Goal: Task Accomplishment & Management: Manage account settings

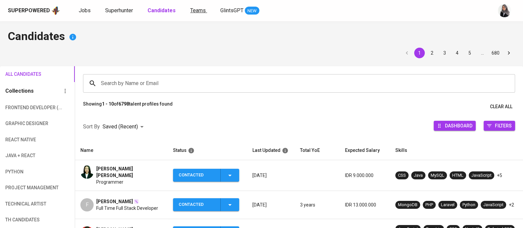
click at [199, 9] on span "Teams" at bounding box center [198, 10] width 16 height 6
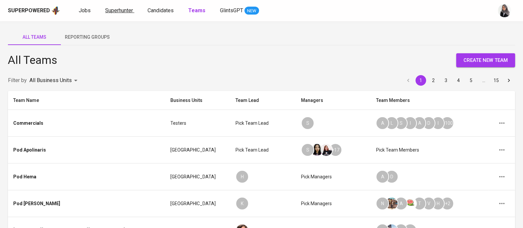
click at [112, 13] on span "Superhunter" at bounding box center [119, 10] width 28 height 6
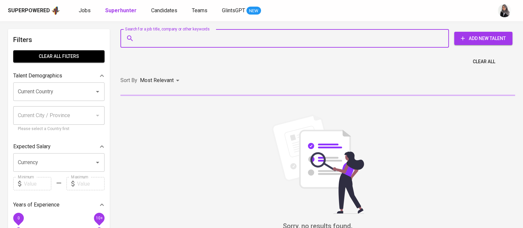
click at [173, 37] on input "Search for a job title, company or other keywords" at bounding box center [286, 38] width 299 height 13
paste input "daffaalfarisi1@gmail.com"
type input "daffaalfarisi1@gmail.com"
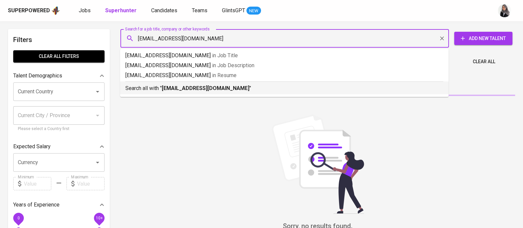
click at [196, 85] on b "daffaalfarisi1@gmail.com" at bounding box center [206, 88] width 88 height 6
click at [196, 85] on div "Sort By Most Relevant MOST_RELEVANT" at bounding box center [317, 80] width 403 height 20
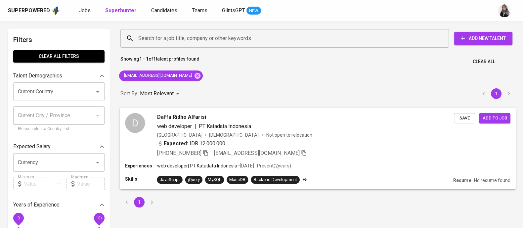
click at [315, 128] on div "web developer | PT Katadata Indonesia" at bounding box center [305, 126] width 297 height 8
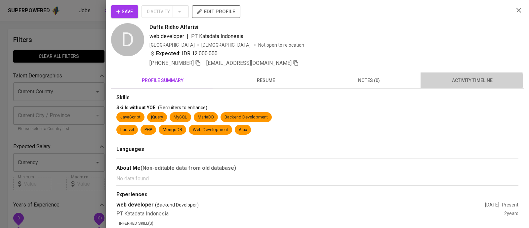
click at [459, 80] on span "activity timeline" at bounding box center [472, 80] width 95 height 8
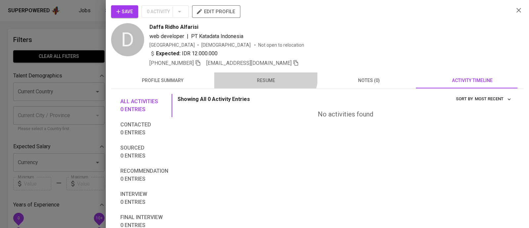
click at [261, 73] on button "resume" at bounding box center [265, 80] width 103 height 16
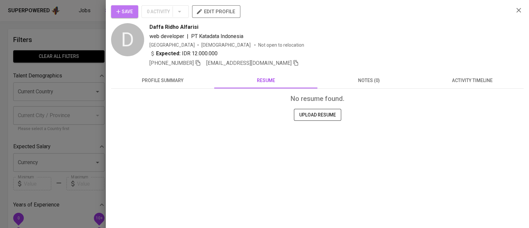
click at [116, 7] on button "Save" at bounding box center [124, 11] width 27 height 13
drag, startPoint x: 150, startPoint y: 26, endPoint x: 199, endPoint y: 24, distance: 49.0
click at [199, 24] on div "Daffa Ridho Alfarisi" at bounding box center [329, 27] width 359 height 8
copy span "Daffa Ridho Alfarisi"
click at [419, 35] on div "web developer | PT Katadata Indonesia" at bounding box center [329, 36] width 359 height 8
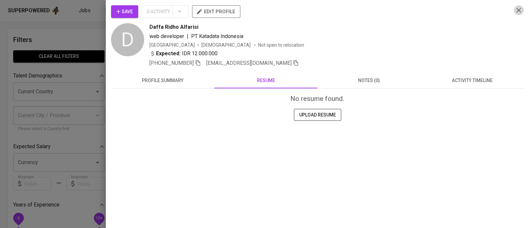
click at [516, 10] on icon "button" at bounding box center [519, 10] width 8 height 8
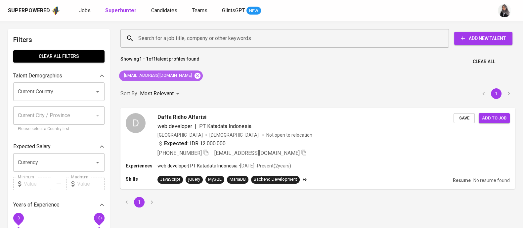
click at [195, 76] on icon at bounding box center [198, 75] width 6 height 6
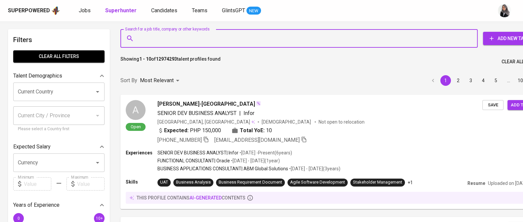
click at [192, 36] on input "Search for a job title, company or other keywords" at bounding box center [301, 38] width 328 height 13
paste input "ramawijaya.dev@gmail.com"
type input "ramawijaya.dev@gmail.com"
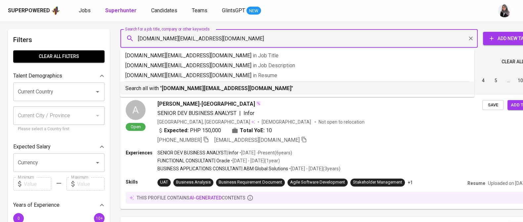
click at [194, 88] on b "ramawijaya.dev@gmail.com" at bounding box center [227, 88] width 130 height 6
click at [194, 88] on div "Sort By Most Relevant MOST_RELEVANT 1 2 3 4 5 … 1000" at bounding box center [331, 80] width 431 height 20
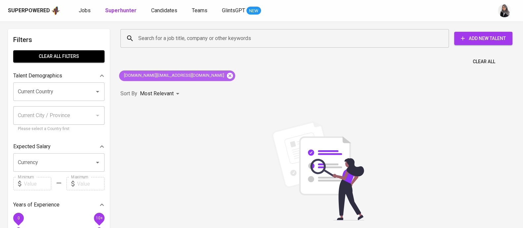
click at [227, 75] on icon at bounding box center [230, 75] width 6 height 6
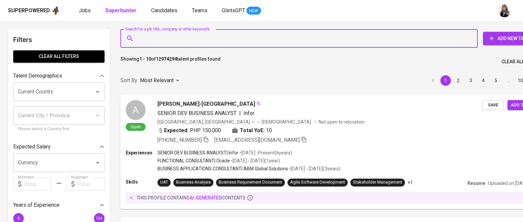
click at [200, 32] on input "Search for a job title, company or other keywords" at bounding box center [301, 38] width 328 height 13
paste input "ramawijaya.dev@gmail.com"
type input "ramawijaya.dev@gmail.com"
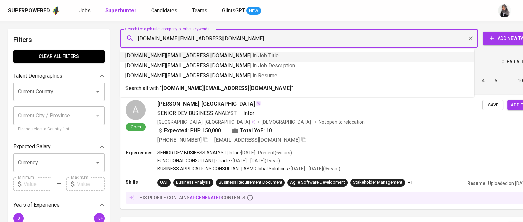
click at [138, 39] on input "ramawijaya.dev@gmail.com" at bounding box center [301, 38] width 328 height 13
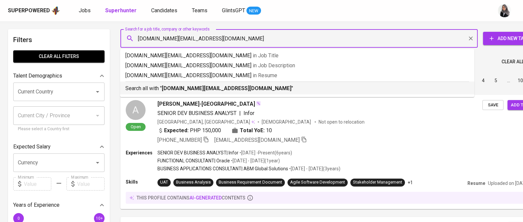
click at [187, 83] on div "Search all with " ramawijaya.dev@gmail.com "" at bounding box center [297, 86] width 344 height 11
click at [122, 70] on div at bounding box center [118, 69] width 5 height 3
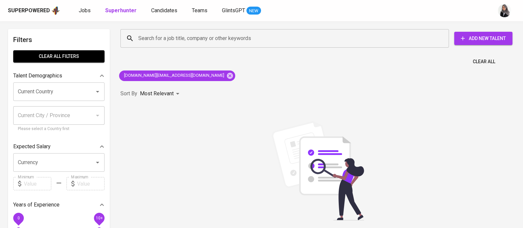
click at [222, 90] on div "Sort By Most Relevant MOST_RELEVANT" at bounding box center [317, 94] width 403 height 20
click at [227, 73] on icon at bounding box center [230, 75] width 6 height 6
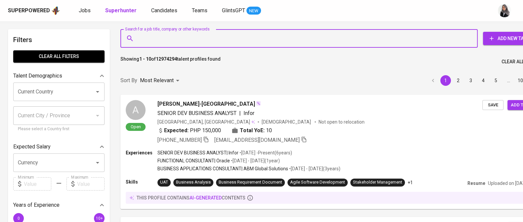
click at [175, 35] on input "Search for a job title, company or other keywords" at bounding box center [301, 38] width 328 height 13
paste input "[EMAIL_ADDRESS][DOMAIN_NAME]"
type input "[EMAIL_ADDRESS][DOMAIN_NAME]"
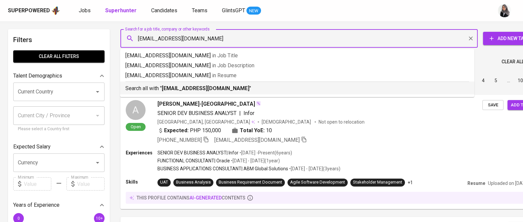
click at [204, 87] on b "[EMAIL_ADDRESS][DOMAIN_NAME]" at bounding box center [206, 88] width 88 height 6
click at [204, 87] on div "Sort By Most Relevant MOST_RELEVANT 1 2 3 4 5 … 1000" at bounding box center [331, 80] width 431 height 20
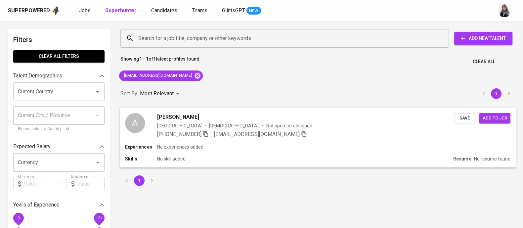
click at [229, 156] on div "Skills No skill added" at bounding box center [288, 159] width 326 height 7
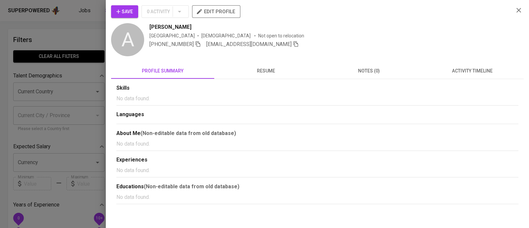
click at [463, 79] on div "Skills No data found. Languages About Me (Non-editable data from old database) …" at bounding box center [317, 141] width 413 height 125
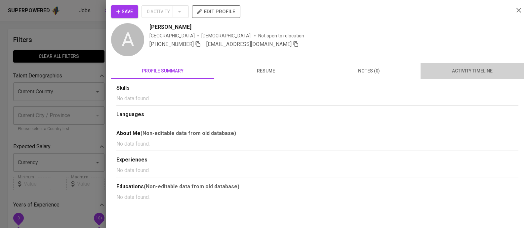
click at [466, 74] on span "activity timeline" at bounding box center [472, 71] width 95 height 8
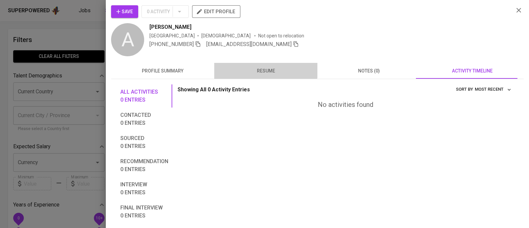
click at [264, 69] on span "resume" at bounding box center [265, 71] width 95 height 8
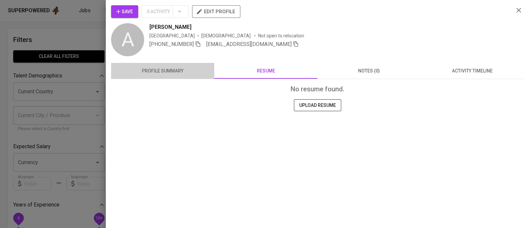
click at [170, 73] on span "profile summary" at bounding box center [162, 71] width 95 height 8
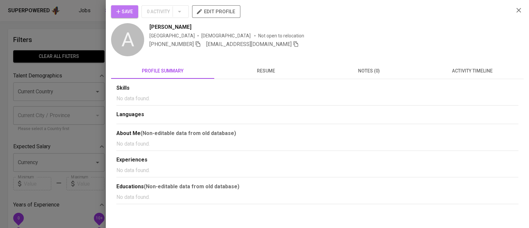
click at [128, 11] on span "Save" at bounding box center [124, 12] width 17 height 8
click at [200, 45] on icon "button" at bounding box center [198, 44] width 6 height 6
drag, startPoint x: 147, startPoint y: 25, endPoint x: 184, endPoint y: 27, distance: 36.8
click at [184, 27] on div "A Afif Al Amin Indonesia Male Not open to relocation +62 822-8025-5069 afifalam…" at bounding box center [310, 40] width 398 height 34
copy span "[PERSON_NAME]"
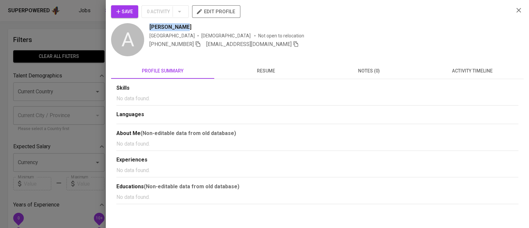
click at [365, 30] on div "[PERSON_NAME]" at bounding box center [329, 27] width 359 height 8
click at [523, 10] on icon "button" at bounding box center [519, 10] width 8 height 8
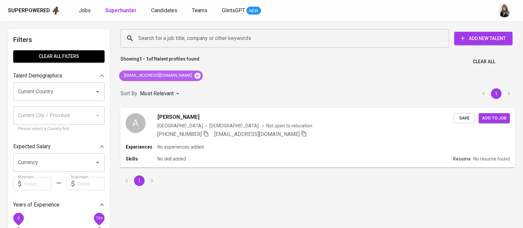
click at [195, 76] on icon at bounding box center [198, 75] width 6 height 6
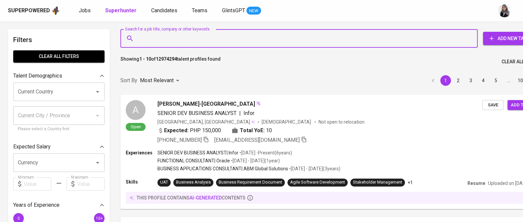
click at [188, 36] on input "Search for a job title, company or other keywords" at bounding box center [301, 38] width 328 height 13
paste input "[EMAIL_ADDRESS][DOMAIN_NAME]"
type input "[EMAIL_ADDRESS][DOMAIN_NAME]"
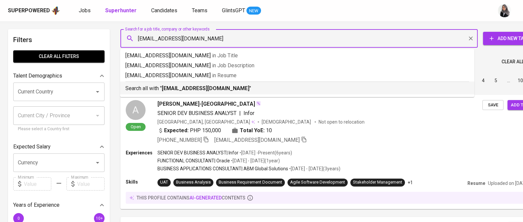
click at [205, 88] on b "[EMAIL_ADDRESS][DOMAIN_NAME]" at bounding box center [206, 88] width 88 height 6
click at [205, 88] on div "Sort By Most Relevant MOST_RELEVANT 1 2 3 4 5 … 1000" at bounding box center [331, 80] width 431 height 20
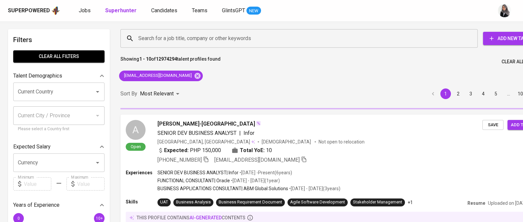
click at [345, 15] on div "Superpowered Jobs Superhunter Candidates Teams GlintsGPT NEW" at bounding box center [251, 11] width 486 height 10
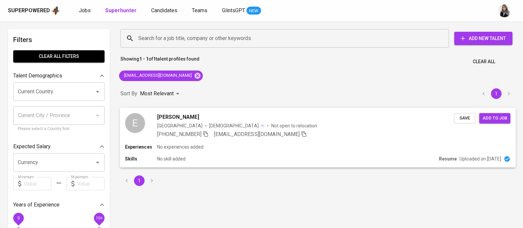
click at [244, 150] on div "Experiences No experiences added Skills No skill added Resume Uploaded on Jan 1…" at bounding box center [318, 156] width 396 height 24
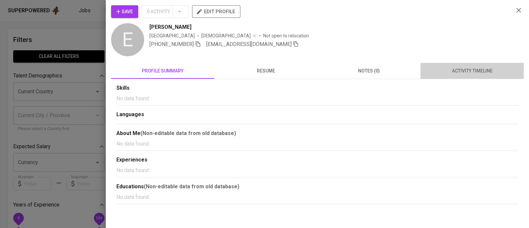
click at [463, 72] on span "activity timeline" at bounding box center [472, 71] width 95 height 8
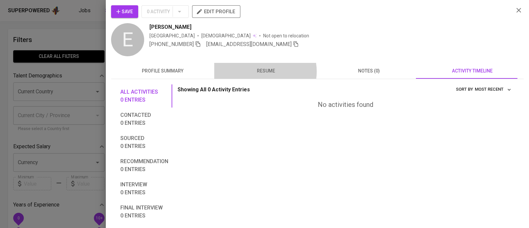
click at [261, 71] on span "resume" at bounding box center [265, 71] width 95 height 8
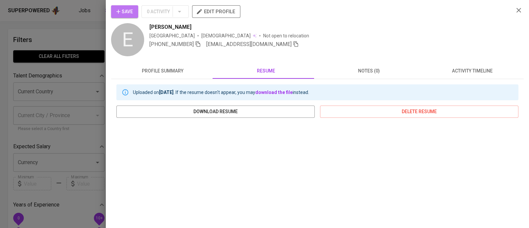
click at [124, 14] on span "Save" at bounding box center [124, 12] width 17 height 8
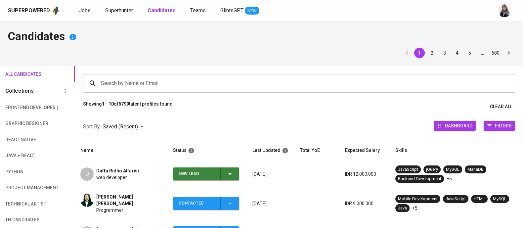
click at [342, 18] on div "Superpowered Jobs Superhunter Candidates Teams GlintsGPT NEW" at bounding box center [261, 10] width 523 height 21
click at [229, 169] on div "New Lead" at bounding box center [206, 173] width 55 height 13
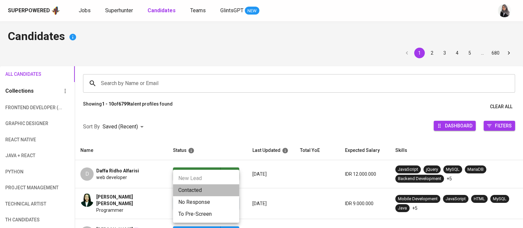
click at [211, 190] on li "Contacted" at bounding box center [206, 190] width 66 height 12
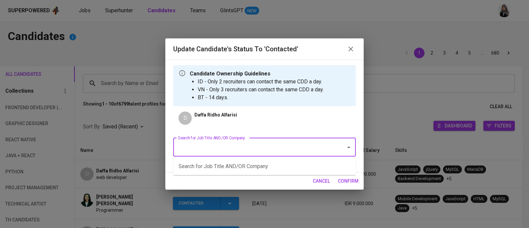
click at [243, 142] on input "Search for Job Title AND/OR Company" at bounding box center [255, 147] width 158 height 13
type input "web"
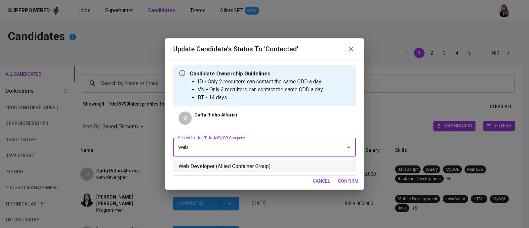
click at [256, 164] on li "Web Developer (Allied Container Group)" at bounding box center [264, 166] width 183 height 12
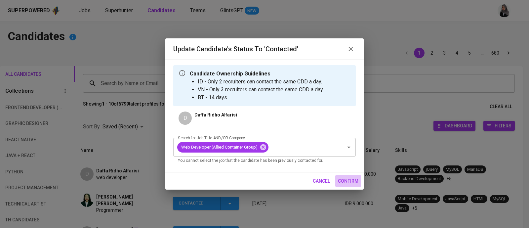
click at [337, 181] on button "confirm" at bounding box center [349, 181] width 26 height 12
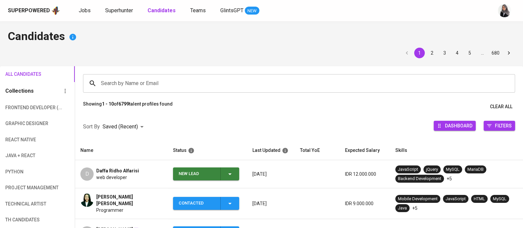
click at [107, 176] on span "web developer" at bounding box center [111, 177] width 31 height 7
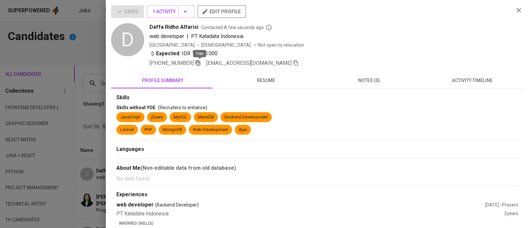
click at [200, 65] on icon "button" at bounding box center [198, 63] width 6 height 6
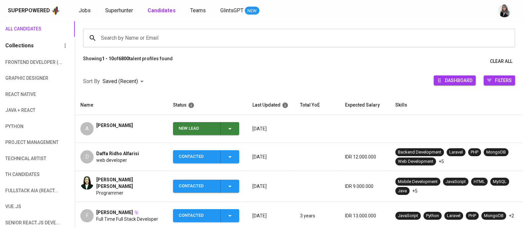
scroll to position [48, 0]
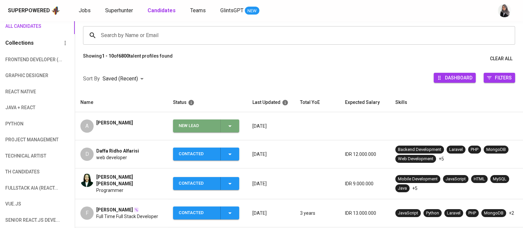
click at [230, 121] on div "New Lead" at bounding box center [206, 125] width 55 height 13
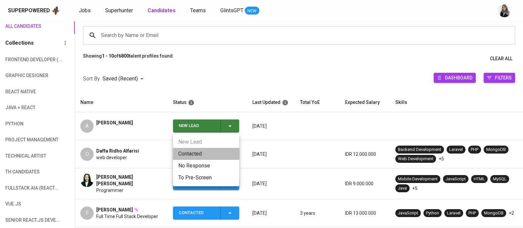
click at [196, 156] on li "Contacted" at bounding box center [206, 154] width 66 height 12
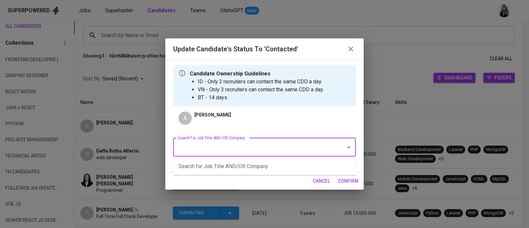
click at [278, 148] on input "Search for Job Title AND/OR Company" at bounding box center [255, 147] width 158 height 13
type input "web"
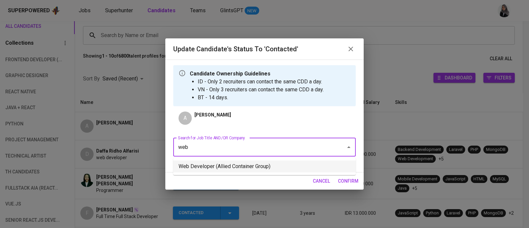
click at [273, 169] on li "Web Developer (Allied Container Group)" at bounding box center [264, 166] width 183 height 12
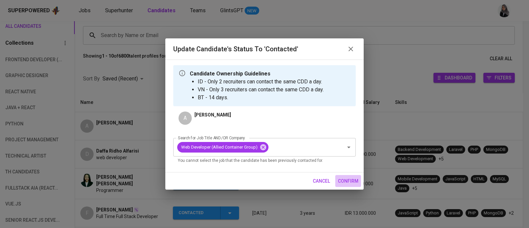
click at [352, 177] on span "confirm" at bounding box center [348, 181] width 21 height 8
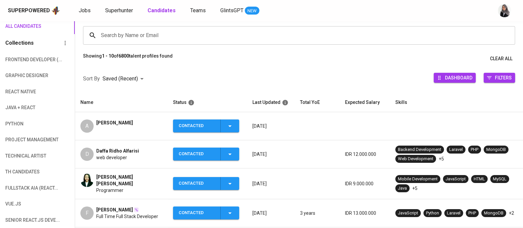
scroll to position [0, 0]
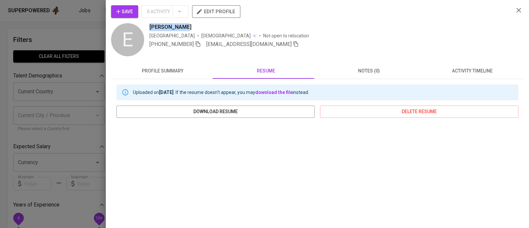
drag, startPoint x: 149, startPoint y: 25, endPoint x: 192, endPoint y: 26, distance: 43.0
click at [192, 26] on div "E Ersaad Gisda Indonesia Male Not open to relocation +62 851-5634-4045 ersaadwo…" at bounding box center [310, 40] width 398 height 34
copy span "Ersaad Gisda"
click at [369, 58] on div "Save 0 Activity edit profile E Ersaad Gisda Indonesia Male Not open to relocati…" at bounding box center [317, 166] width 413 height 322
click at [517, 9] on icon "button" at bounding box center [519, 10] width 5 height 5
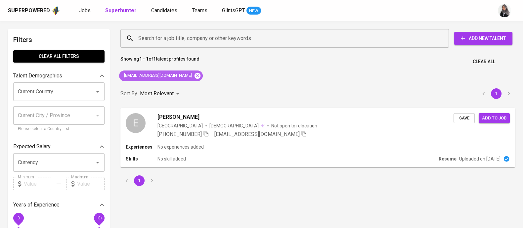
click at [194, 75] on icon at bounding box center [197, 75] width 7 height 7
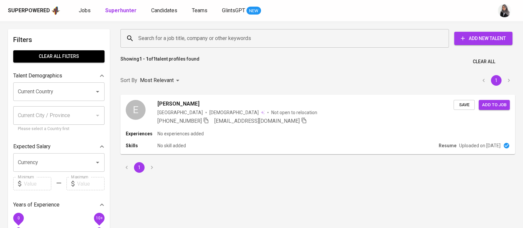
click at [206, 39] on input "Search for a job title, company or other keywords" at bounding box center [286, 38] width 299 height 13
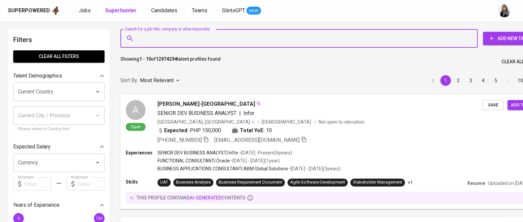
paste input "dnielzlukhu@gmail.com"
type input "dnielzlukhu@gmail.com"
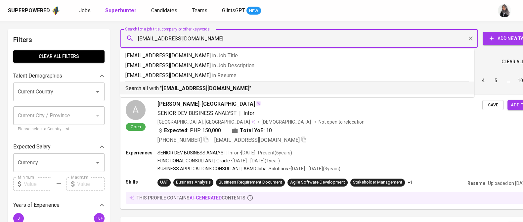
click at [213, 87] on b "dnielzlukhu@gmail.com" at bounding box center [206, 88] width 88 height 6
click at [213, 87] on div "Sort By Most Relevant MOST_RELEVANT 1 2 3 4 5 … 1000" at bounding box center [331, 80] width 431 height 20
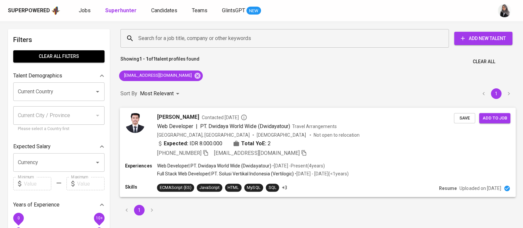
click at [362, 141] on div "Expected: IDR 8.000.000 Total YoE: 2" at bounding box center [305, 144] width 297 height 10
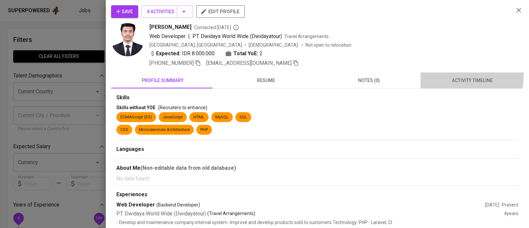
click at [450, 74] on button "activity timeline" at bounding box center [472, 80] width 103 height 16
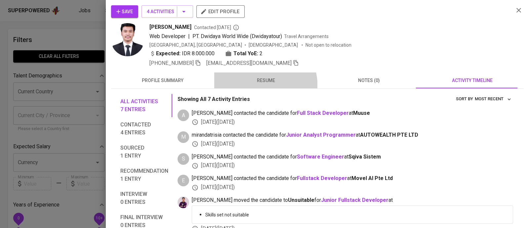
click at [247, 88] on button "resume" at bounding box center [265, 80] width 103 height 16
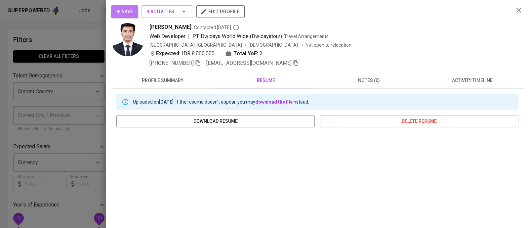
click at [118, 8] on span "Save" at bounding box center [124, 12] width 17 height 8
click at [447, 30] on div "Daniel Zalukhu Contacted 1 year ago" at bounding box center [329, 27] width 359 height 8
click at [515, 10] on icon "button" at bounding box center [519, 10] width 8 height 8
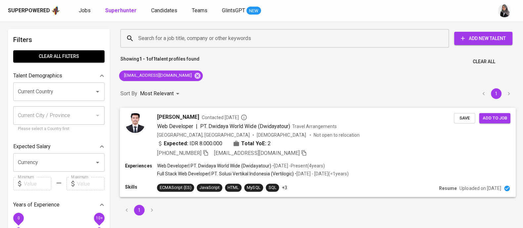
click at [409, 126] on div "Web Developer | PT. Dwidaya World Wide (Dwidayatour) Travel Arrangements" at bounding box center [305, 126] width 297 height 8
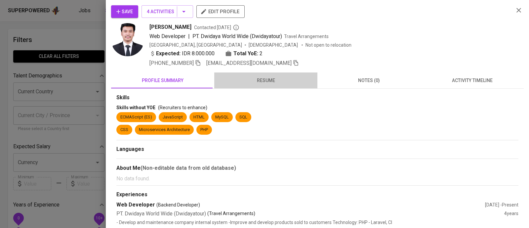
click at [268, 79] on span "resume" at bounding box center [265, 80] width 95 height 8
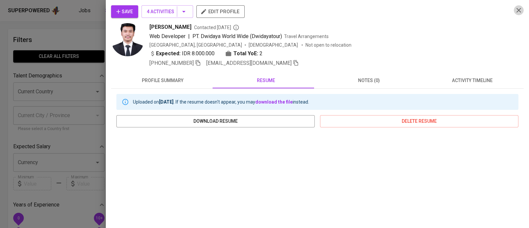
click at [515, 12] on icon "button" at bounding box center [519, 10] width 8 height 8
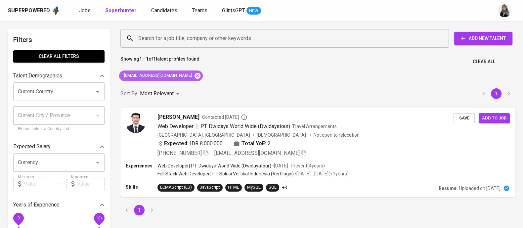
click at [194, 72] on icon at bounding box center [197, 75] width 7 height 7
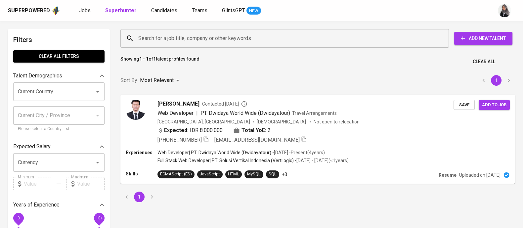
click at [209, 37] on input "Search for a job title, company or other keywords" at bounding box center [286, 38] width 299 height 13
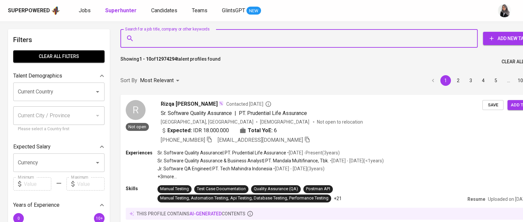
paste input "rizkyak994@gmail.com"
type input "rizkyak994@gmail.com"
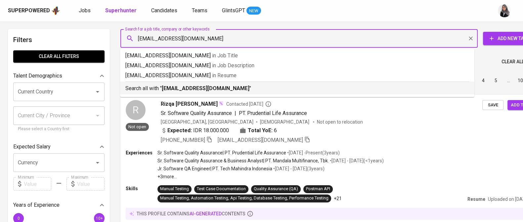
click at [199, 86] on b "rizkyak994@gmail.com" at bounding box center [206, 88] width 88 height 6
click at [376, 11] on div "Superpowered Jobs Superhunter Candidates Teams GlintsGPT NEW" at bounding box center [251, 11] width 486 height 10
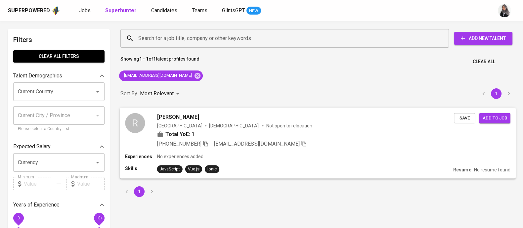
click at [334, 145] on div "+62 812-1001-0825 rizkyak994@gmail.com" at bounding box center [305, 144] width 297 height 8
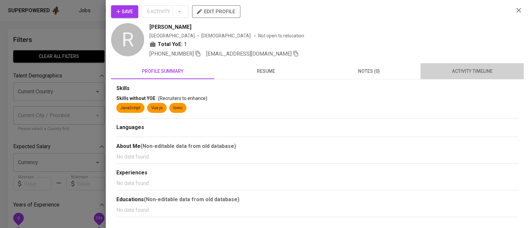
click at [469, 70] on span "activity timeline" at bounding box center [472, 71] width 95 height 8
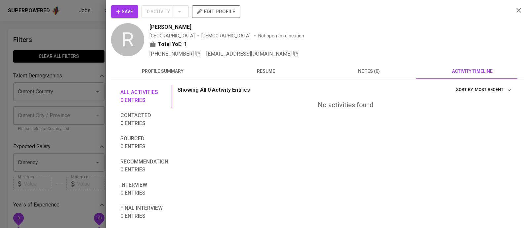
click at [118, 4] on div "Save 0 Activity edit profile R Rizky Ajie Indonesia Male Not open to relocation…" at bounding box center [318, 114] width 424 height 228
click at [122, 7] on button "Save" at bounding box center [124, 11] width 27 height 13
click at [422, 45] on div "Total YoE: 1" at bounding box center [329, 45] width 359 height 10
click at [515, 11] on icon "button" at bounding box center [519, 10] width 8 height 8
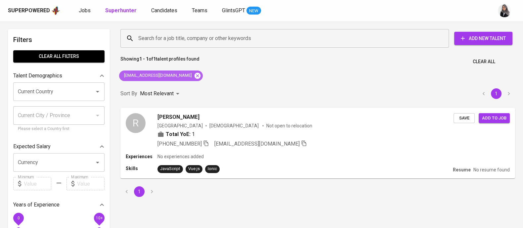
click at [195, 73] on icon at bounding box center [198, 75] width 6 height 6
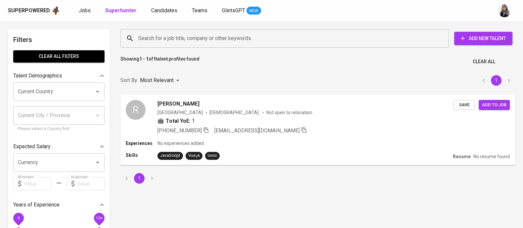
click at [198, 34] on input "Search for a job title, company or other keywords" at bounding box center [286, 38] width 299 height 13
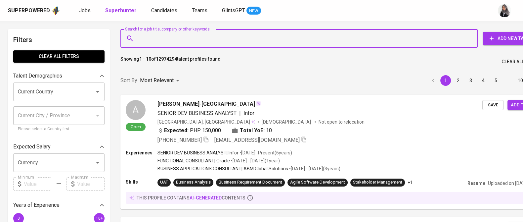
paste input "[EMAIL_ADDRESS][DOMAIN_NAME]"
type input "[EMAIL_ADDRESS][DOMAIN_NAME]"
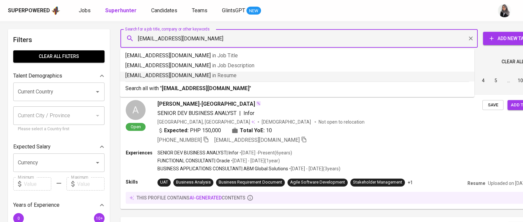
click at [207, 85] on b "[EMAIL_ADDRESS][DOMAIN_NAME]" at bounding box center [206, 88] width 88 height 6
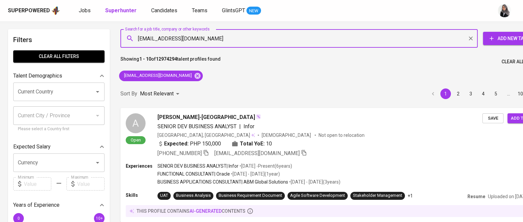
click at [207, 85] on div "Sort By Most Relevant MOST_RELEVANT 1 2 3 4 5 … 1000" at bounding box center [331, 94] width 431 height 20
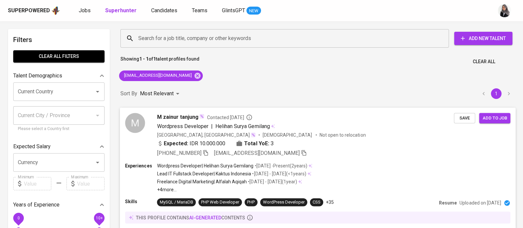
click at [325, 148] on div "Expected: IDR 10.000.000 Total YoE: 3" at bounding box center [305, 144] width 297 height 10
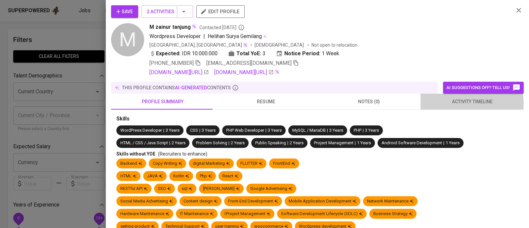
click at [467, 103] on span "activity timeline" at bounding box center [472, 102] width 95 height 8
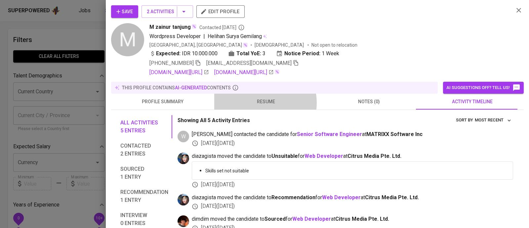
click at [259, 103] on span "resume" at bounding box center [265, 102] width 95 height 8
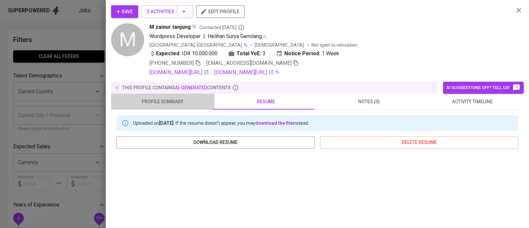
click at [184, 102] on span "profile summary" at bounding box center [162, 102] width 95 height 8
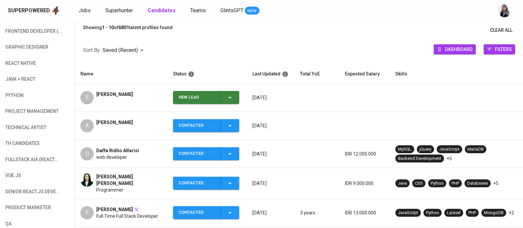
scroll to position [77, 0]
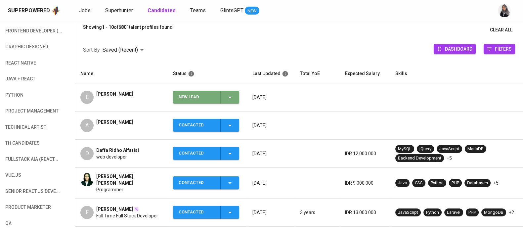
click at [227, 96] on icon "button" at bounding box center [230, 97] width 8 height 8
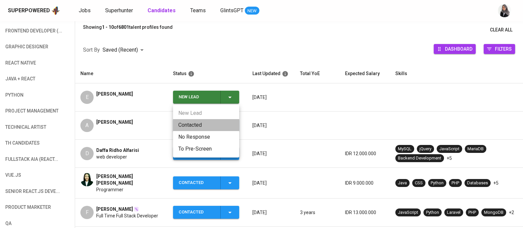
click at [192, 126] on li "Contacted" at bounding box center [206, 125] width 66 height 12
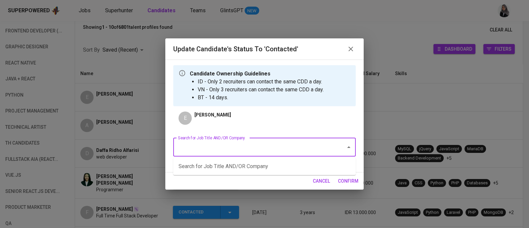
click at [273, 150] on input "Search for Job Title AND/OR Company" at bounding box center [255, 147] width 158 height 13
type input "web"
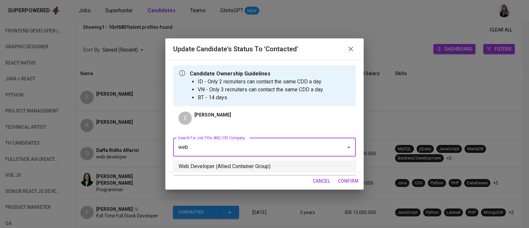
click at [262, 164] on li "Web Developer (Allied Container Group)" at bounding box center [264, 166] width 183 height 12
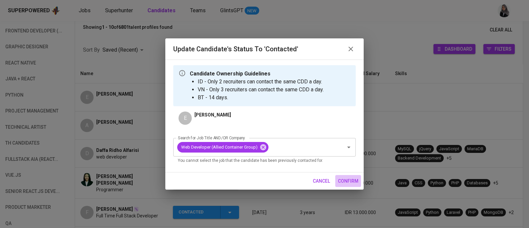
click at [341, 182] on span "confirm" at bounding box center [348, 181] width 21 height 8
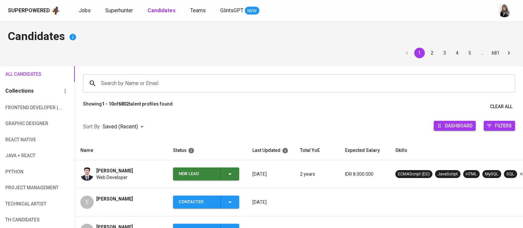
click at [229, 171] on icon "button" at bounding box center [230, 174] width 8 height 8
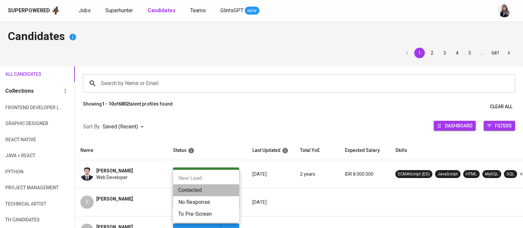
click at [199, 187] on li "Contacted" at bounding box center [206, 190] width 66 height 12
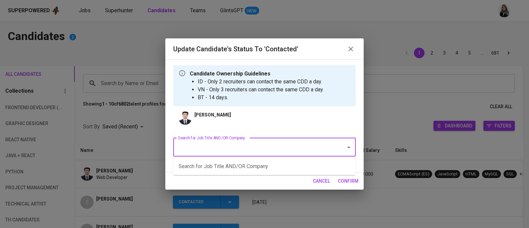
click at [253, 146] on input "Search for Job Title AND/OR Company" at bounding box center [255, 147] width 158 height 13
type input "web"
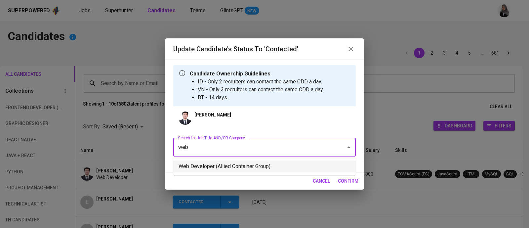
click at [271, 166] on li "Web Developer (Allied Container Group)" at bounding box center [264, 166] width 183 height 12
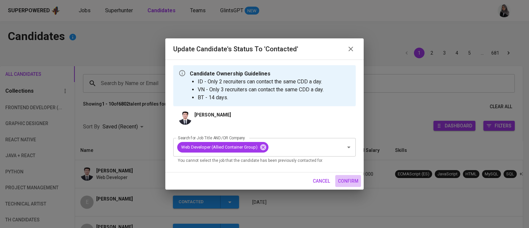
click at [356, 179] on span "confirm" at bounding box center [348, 181] width 21 height 8
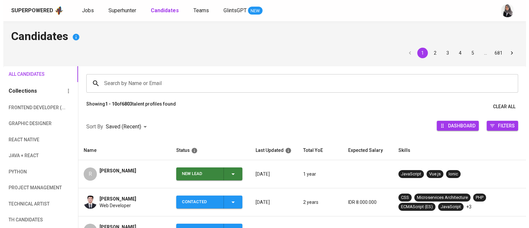
scroll to position [40, 0]
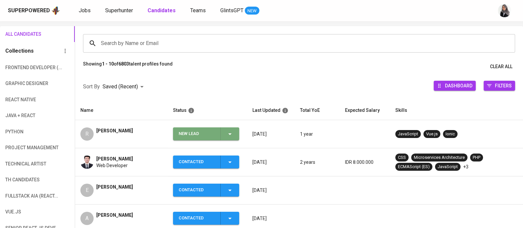
click at [233, 138] on div "New Lead" at bounding box center [206, 133] width 55 height 13
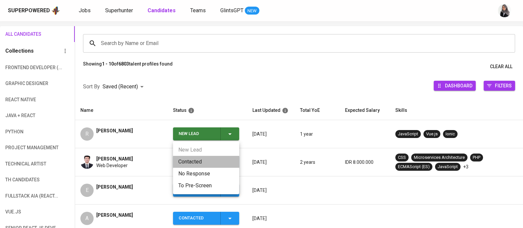
click at [193, 162] on li "Contacted" at bounding box center [206, 162] width 66 height 12
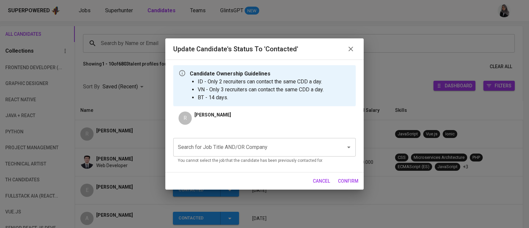
click at [315, 140] on div "Search for Job Title AND/OR Company" at bounding box center [264, 147] width 183 height 19
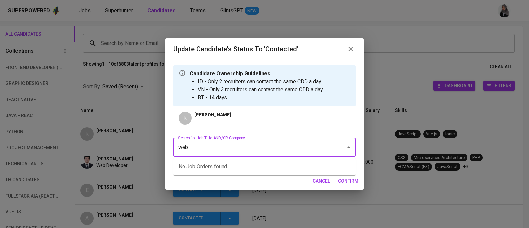
type input "web"
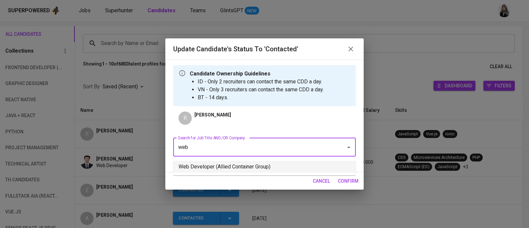
click at [277, 163] on li "Web Developer (Allied Container Group)" at bounding box center [264, 167] width 183 height 12
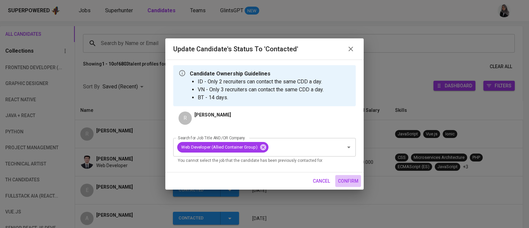
click at [356, 181] on span "confirm" at bounding box center [348, 181] width 21 height 8
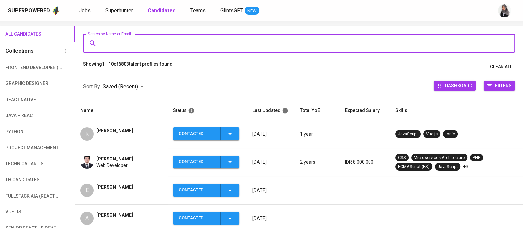
click at [191, 43] on input "Search by Name or Email" at bounding box center [300, 43] width 403 height 13
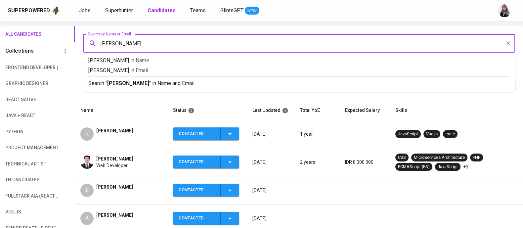
type input "[PERSON_NAME]"
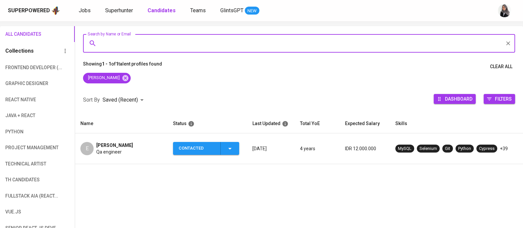
click at [126, 139] on td "E [PERSON_NAME] Qa engineer" at bounding box center [121, 148] width 93 height 31
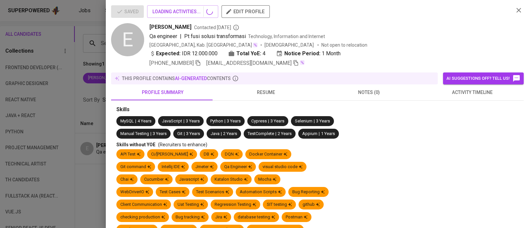
click at [465, 92] on span "activity timeline" at bounding box center [472, 92] width 95 height 8
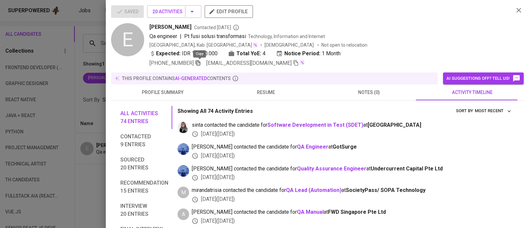
click at [198, 64] on icon "button" at bounding box center [198, 63] width 5 height 6
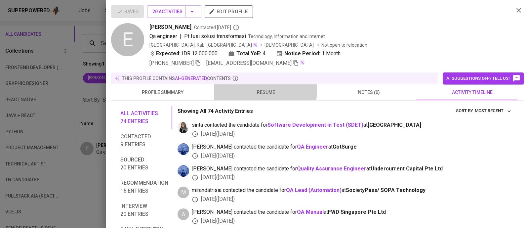
click at [259, 91] on span "resume" at bounding box center [265, 92] width 95 height 8
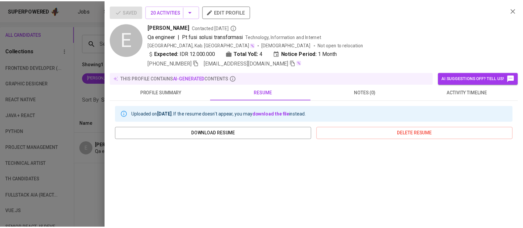
scroll to position [2, 0]
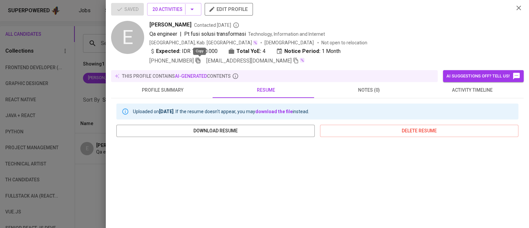
click at [198, 62] on icon "button" at bounding box center [198, 61] width 6 height 6
click at [93, 177] on div at bounding box center [264, 114] width 529 height 228
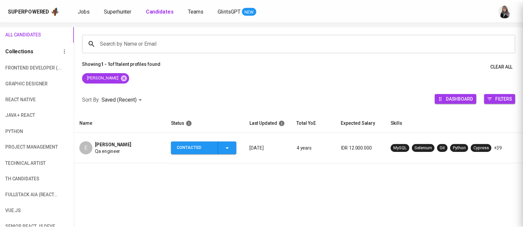
scroll to position [0, 0]
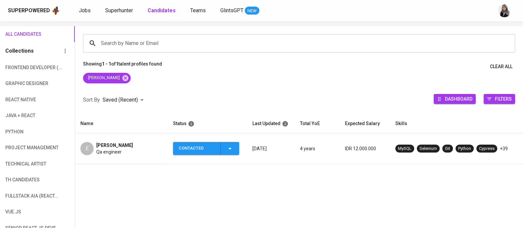
click at [122, 76] on icon at bounding box center [125, 77] width 7 height 7
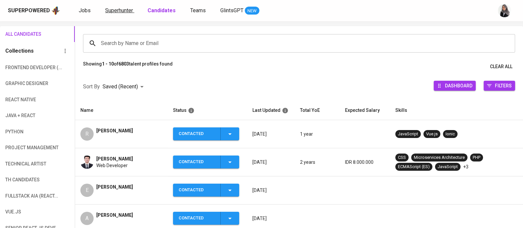
click at [112, 8] on span "Superhunter" at bounding box center [119, 10] width 28 height 6
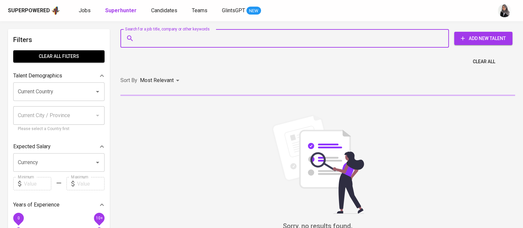
click at [180, 33] on input "Search for a job title, company or other keywords" at bounding box center [286, 38] width 299 height 13
paste input "[EMAIL_ADDRESS][DOMAIN_NAME]"
type input "[EMAIL_ADDRESS][DOMAIN_NAME]"
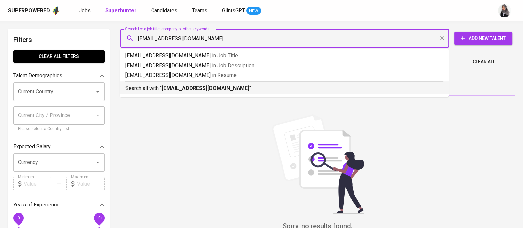
click at [220, 88] on b "[EMAIL_ADDRESS][DOMAIN_NAME]" at bounding box center [206, 88] width 88 height 6
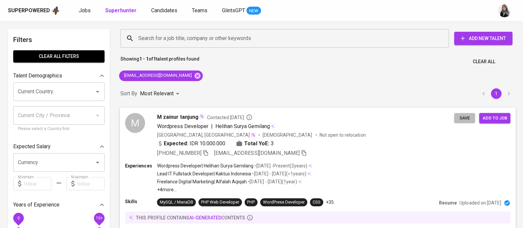
click at [457, 116] on button "Save" at bounding box center [464, 118] width 21 height 10
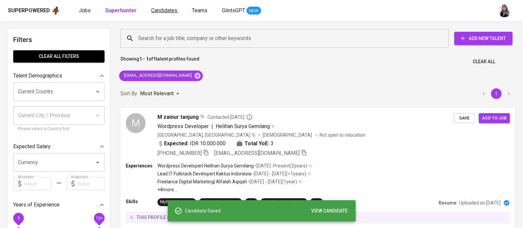
click at [165, 9] on span "Candidates" at bounding box center [164, 10] width 26 height 6
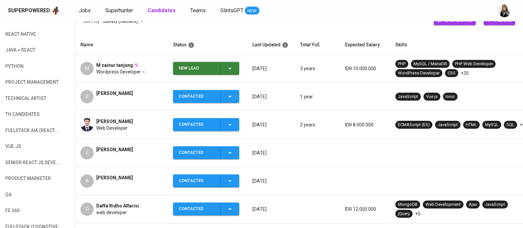
scroll to position [107, 0]
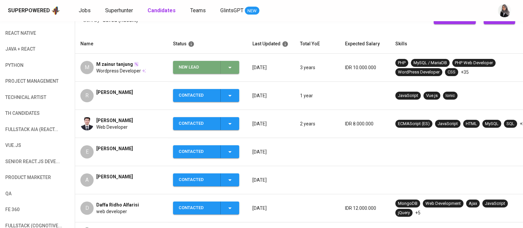
click at [230, 70] on icon "button" at bounding box center [230, 68] width 8 height 8
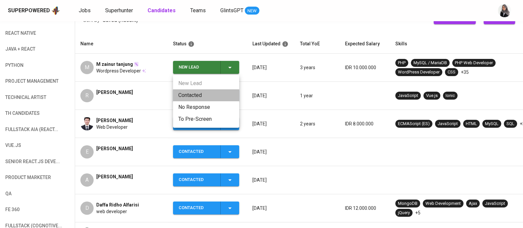
click at [200, 98] on li "Contacted" at bounding box center [206, 95] width 66 height 12
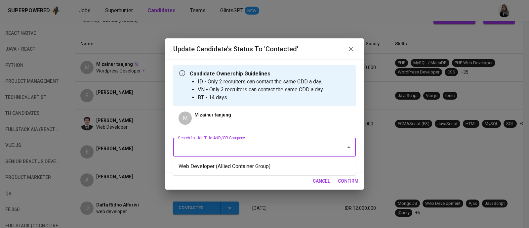
click at [285, 148] on input "Search for Job Title AND/OR Company" at bounding box center [255, 147] width 158 height 13
click at [294, 167] on li "Web Developer (Allied Container Group)" at bounding box center [264, 166] width 183 height 12
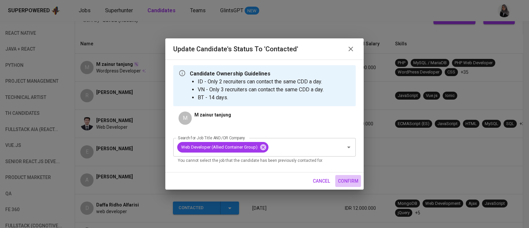
click at [355, 180] on span "confirm" at bounding box center [348, 181] width 21 height 8
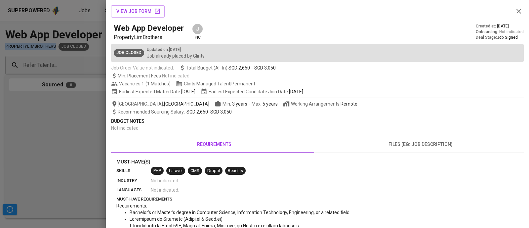
scroll to position [11, 0]
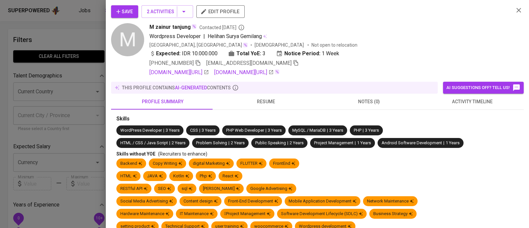
click at [263, 98] on span "resume" at bounding box center [265, 102] width 95 height 8
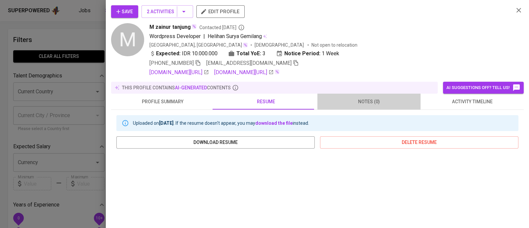
click at [368, 99] on span "notes (0)" at bounding box center [369, 102] width 95 height 8
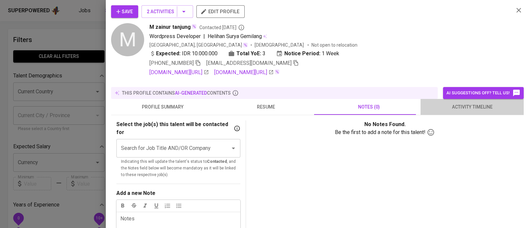
click at [475, 103] on span "activity timeline" at bounding box center [472, 107] width 95 height 8
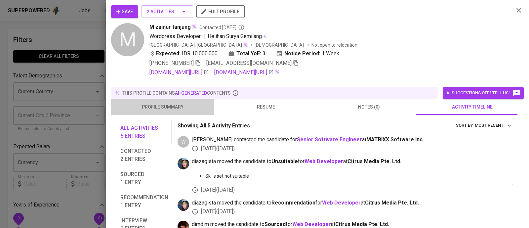
click at [174, 103] on span "profile summary" at bounding box center [162, 107] width 95 height 8
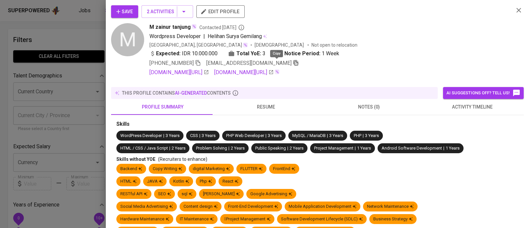
click at [294, 64] on icon "button" at bounding box center [296, 63] width 5 height 6
click at [83, 39] on div at bounding box center [264, 114] width 529 height 228
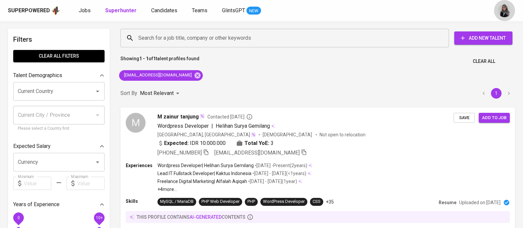
click at [512, 12] on button "button" at bounding box center [504, 10] width 21 height 21
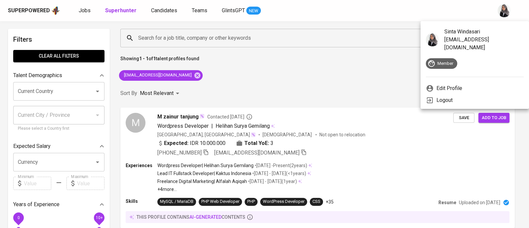
click at [338, 76] on div at bounding box center [264, 114] width 529 height 228
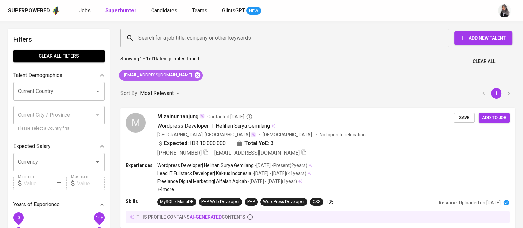
click at [195, 77] on icon at bounding box center [198, 75] width 6 height 6
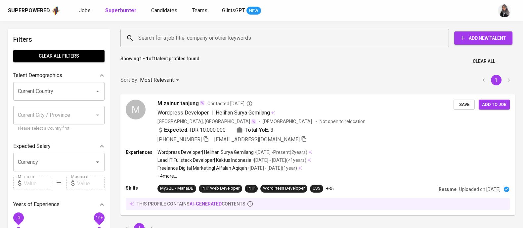
click at [194, 39] on input "Search for a job title, company or other keywords" at bounding box center [286, 38] width 299 height 13
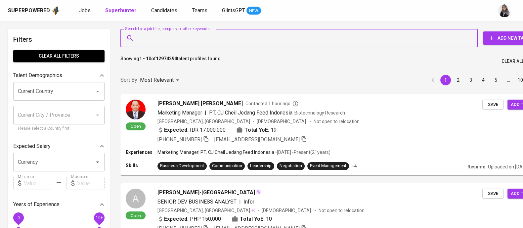
click at [216, 39] on input "Search for a job title, company or other keywords" at bounding box center [301, 38] width 328 height 13
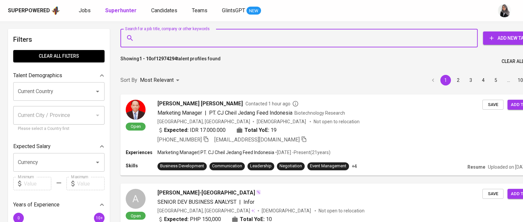
paste input "[EMAIL_ADDRESS][DOMAIN_NAME]"
type input "[EMAIL_ADDRESS][DOMAIN_NAME]"
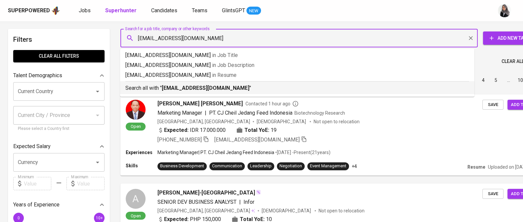
click at [217, 85] on b "[EMAIL_ADDRESS][DOMAIN_NAME]" at bounding box center [206, 88] width 88 height 6
click at [217, 85] on div "Sort By Most Relevant MOST_RELEVANT 1 2 3 4 5 … 1000" at bounding box center [331, 80] width 431 height 20
click at [257, 85] on div "Sort By Most Relevant MOST_RELEVANT 1 2 3 4 5 … 1000" at bounding box center [331, 80] width 431 height 20
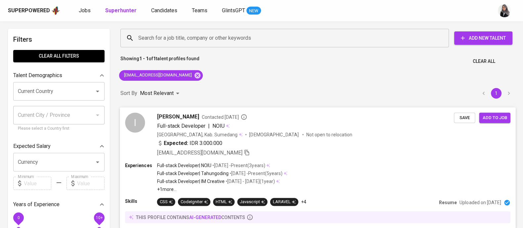
click at [305, 145] on div "Expected: IDR 3.000.000" at bounding box center [305, 144] width 297 height 10
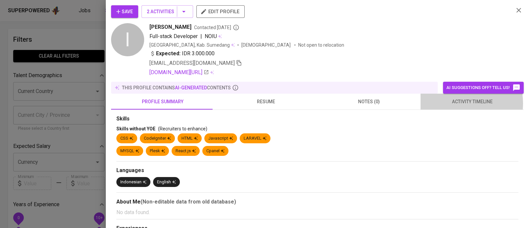
click at [452, 103] on span "activity timeline" at bounding box center [472, 102] width 95 height 8
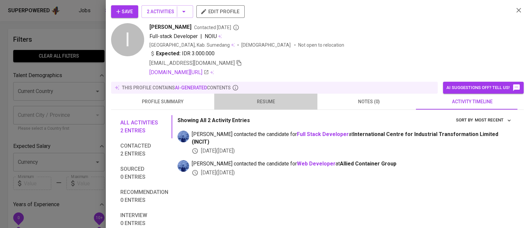
click at [272, 100] on span "resume" at bounding box center [265, 102] width 95 height 8
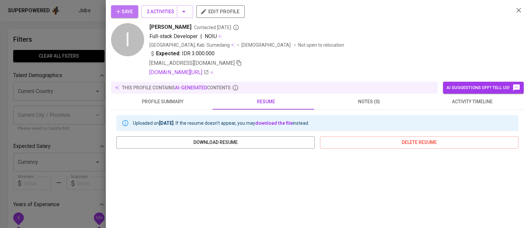
click at [129, 9] on span "Save" at bounding box center [124, 12] width 17 height 8
click at [510, 42] on div "Save 2 Activities edit profile I [PERSON_NAME] Contacted [DATE] Full-stack Deve…" at bounding box center [317, 40] width 413 height 71
click at [55, 23] on div at bounding box center [264, 114] width 529 height 228
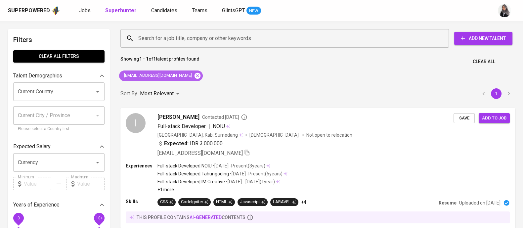
click at [195, 75] on icon at bounding box center [198, 75] width 6 height 6
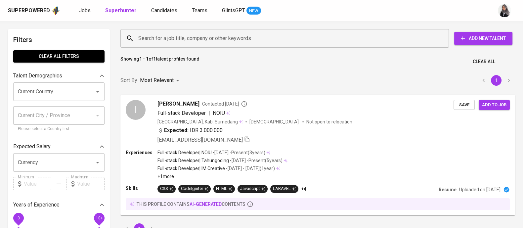
click at [193, 37] on input "Search for a job title, company or other keywords" at bounding box center [286, 38] width 299 height 13
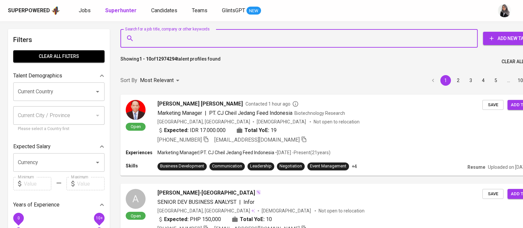
click at [193, 37] on input "Search for a job title, company or other keywords" at bounding box center [301, 38] width 328 height 13
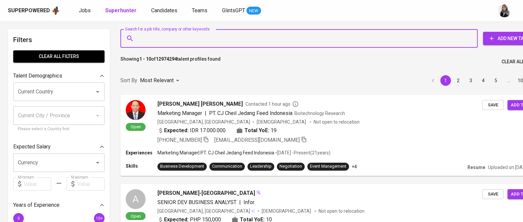
paste input "irfan.hardiyanto12@gmail.com"
type input "irfan.hardiyanto12@gmail.com"
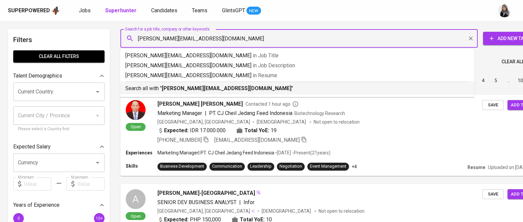
click at [200, 87] on b "irfan.hardiyanto12@gmail.com" at bounding box center [227, 88] width 130 height 6
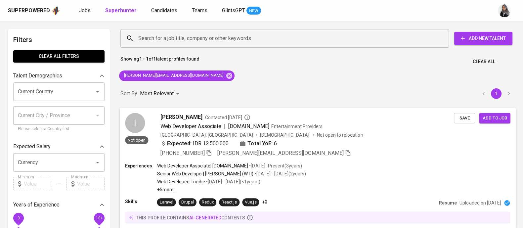
click at [346, 153] on div "+62 895-1210-7412 irfan.hardiyanto12@gmail.com" at bounding box center [307, 153] width 294 height 8
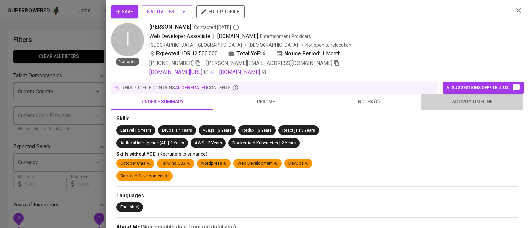
click at [465, 104] on span "activity timeline" at bounding box center [472, 102] width 95 height 8
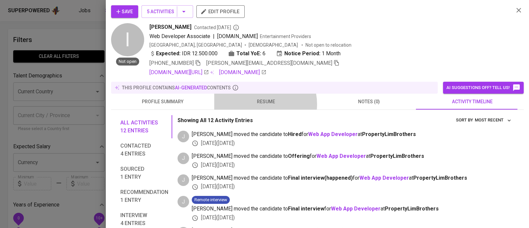
click at [256, 104] on span "resume" at bounding box center [265, 102] width 95 height 8
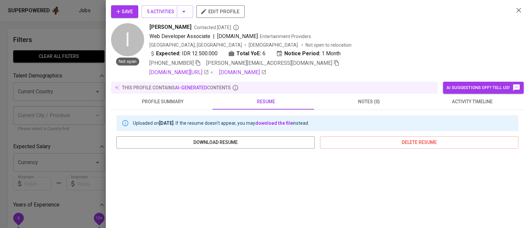
scroll to position [134, 0]
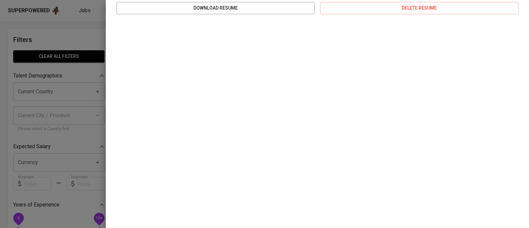
click at [90, 38] on div at bounding box center [264, 114] width 529 height 228
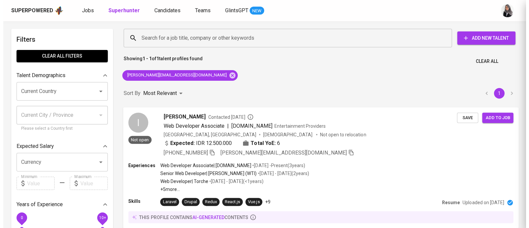
scroll to position [0, 0]
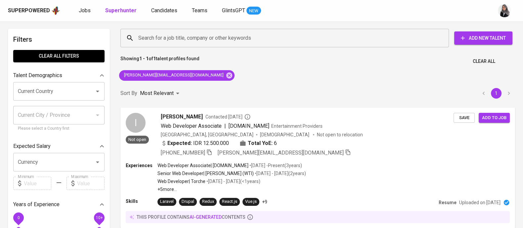
click at [371, 12] on div "Superpowered Jobs Superhunter Candidates Teams GlintsGPT NEW" at bounding box center [251, 11] width 486 height 10
click at [226, 73] on icon at bounding box center [229, 75] width 7 height 7
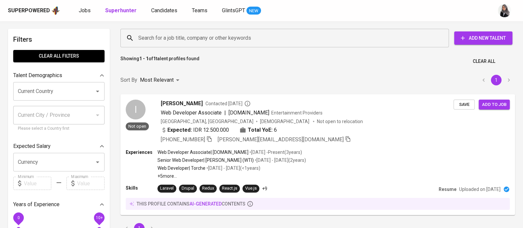
click at [202, 33] on input "Search for a job title, company or other keywords" at bounding box center [286, 38] width 299 height 13
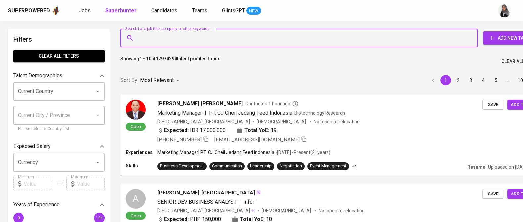
click at [216, 34] on input "Search for a job title, company or other keywords" at bounding box center [301, 38] width 328 height 13
paste input "fathimtiaz@gmail.com"
type input "fathimtiaz@gmail.com"
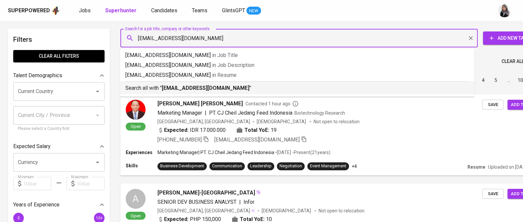
click at [214, 81] on div "Search all with " fathimtiaz@gmail.com "" at bounding box center [297, 86] width 344 height 11
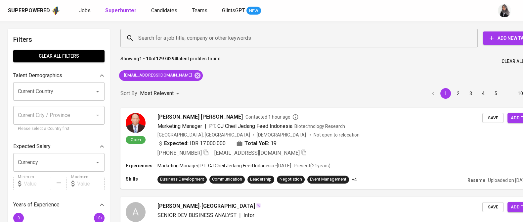
click at [338, 89] on div "Sort By Most Relevant MOST_RELEVANT 1 2 3 4 5 … 1000" at bounding box center [331, 93] width 431 height 20
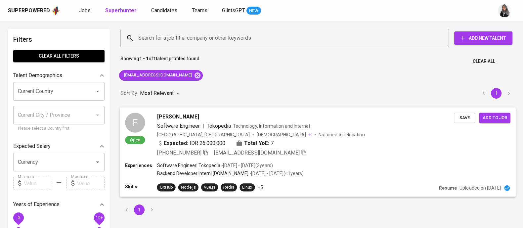
click at [337, 165] on div "Experiences Software Engineer | Tokopedia • Nov 2017 - Jan 2021 ( 3 years ) Bac…" at bounding box center [317, 170] width 385 height 16
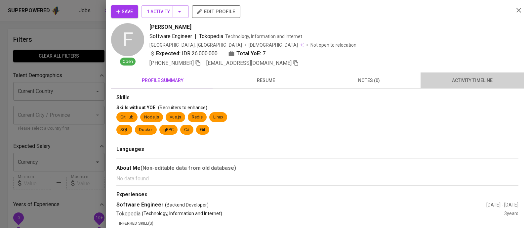
click at [476, 75] on button "activity timeline" at bounding box center [472, 80] width 103 height 16
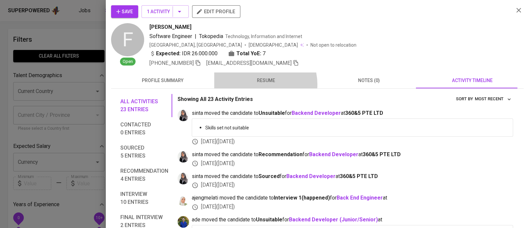
click at [258, 84] on span "resume" at bounding box center [265, 80] width 95 height 8
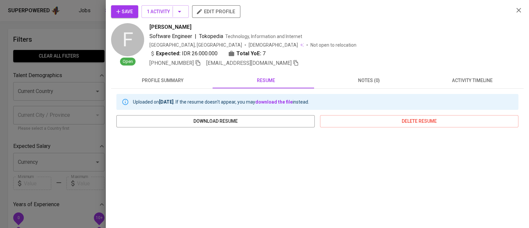
scroll to position [113, 0]
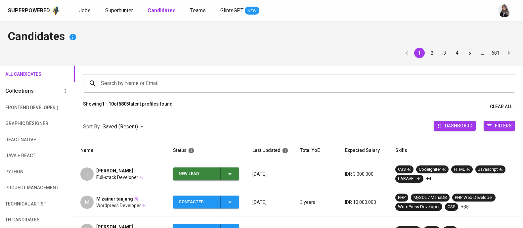
click at [228, 101] on div "Showing 1 - 10 of 6805 talent profiles found Clear All" at bounding box center [299, 107] width 448 height 12
click at [228, 172] on icon "button" at bounding box center [230, 174] width 8 height 8
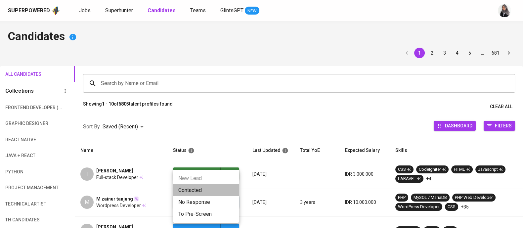
click at [204, 188] on li "Contacted" at bounding box center [206, 190] width 66 height 12
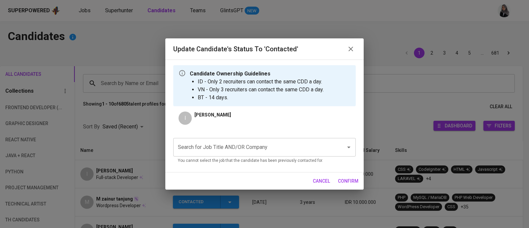
click at [266, 147] on input "Search for Job Title AND/OR Company" at bounding box center [255, 147] width 158 height 13
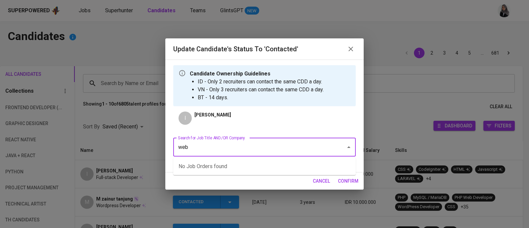
type input "web"
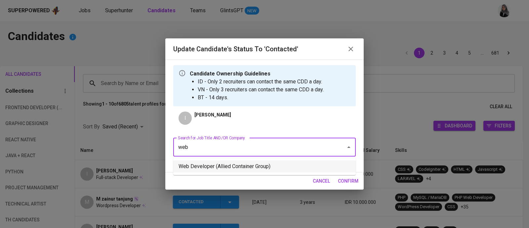
click at [238, 164] on li "Web Developer (Allied Container Group)" at bounding box center [264, 166] width 183 height 12
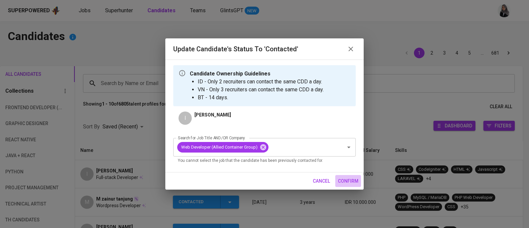
click at [355, 179] on span "confirm" at bounding box center [348, 181] width 21 height 8
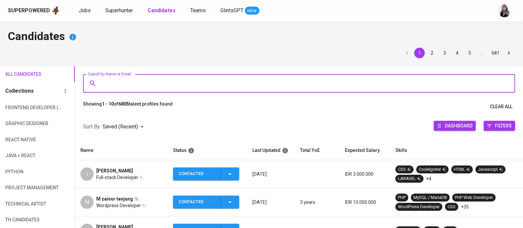
click at [152, 85] on input "Search by Name or Email" at bounding box center [300, 83] width 403 height 13
paste input "[EMAIL_ADDRESS][DOMAIN_NAME]"
type input "[EMAIL_ADDRESS][DOMAIN_NAME]"
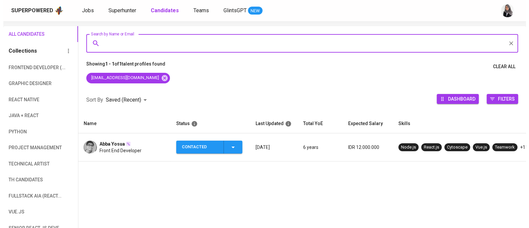
scroll to position [41, 0]
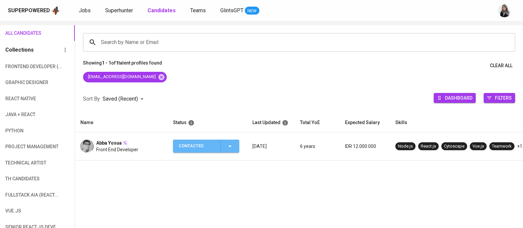
click at [230, 147] on icon "button" at bounding box center [230, 146] width 8 height 8
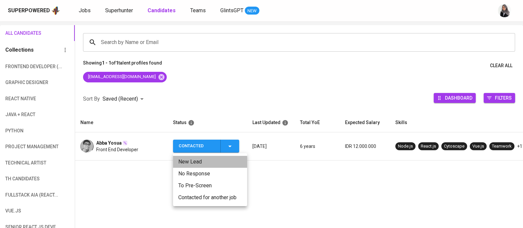
click at [202, 160] on li "New Lead" at bounding box center [210, 162] width 74 height 12
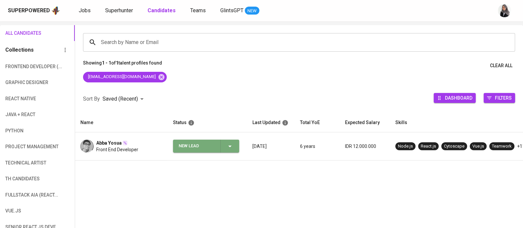
click at [231, 146] on icon "button" at bounding box center [230, 146] width 8 height 8
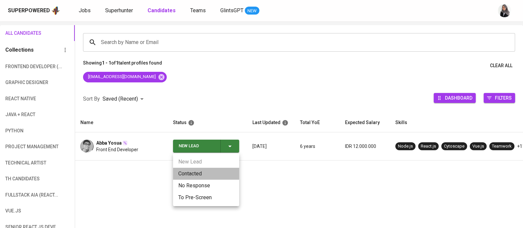
click at [198, 171] on li "Contacted" at bounding box center [206, 174] width 66 height 12
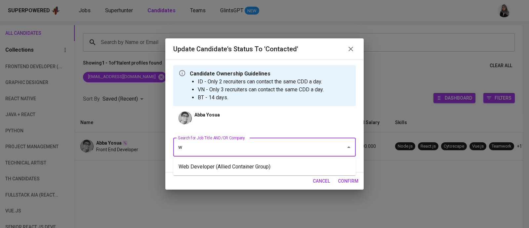
click at [231, 150] on input "w" at bounding box center [255, 147] width 158 height 13
type input "e"
click at [274, 168] on li "Web Developer (Allied Container Group)" at bounding box center [264, 167] width 183 height 12
type input "web"
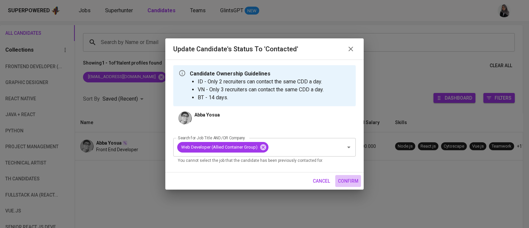
click at [342, 178] on span "confirm" at bounding box center [348, 181] width 21 height 8
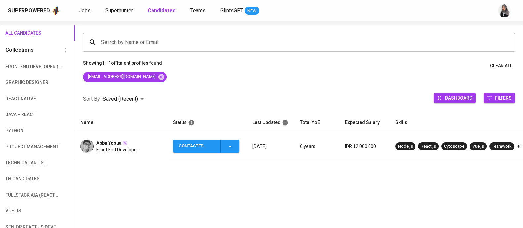
click at [104, 147] on span "Front End Developer" at bounding box center [117, 149] width 42 height 7
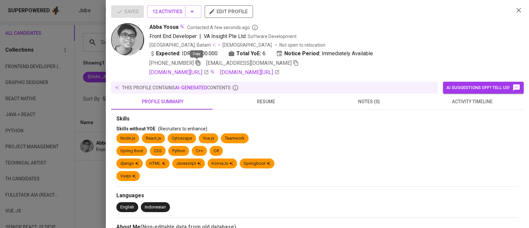
click at [197, 63] on icon "button" at bounding box center [198, 63] width 6 height 6
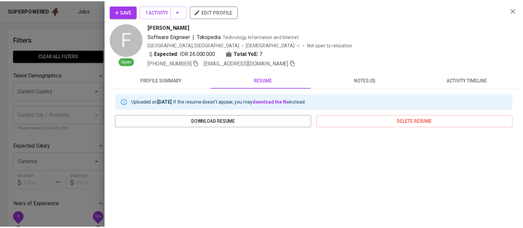
scroll to position [113, 0]
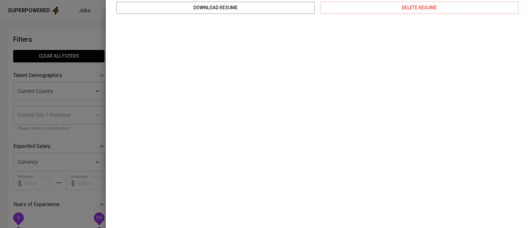
click at [37, 33] on div at bounding box center [264, 114] width 529 height 228
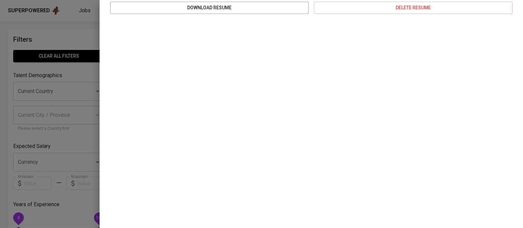
scroll to position [0, 0]
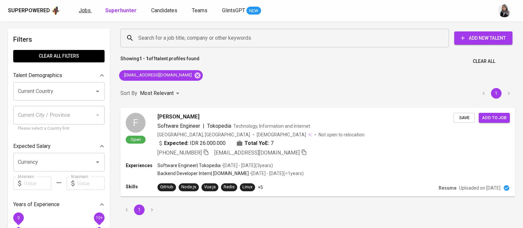
drag, startPoint x: 79, startPoint y: 15, endPoint x: 82, endPoint y: 11, distance: 5.1
click at [82, 11] on div "Superpowered Jobs Superhunter Candidates Teams GlintsGPT NEW" at bounding box center [251, 11] width 486 height 10
click at [82, 11] on span "Jobs" at bounding box center [85, 10] width 12 height 6
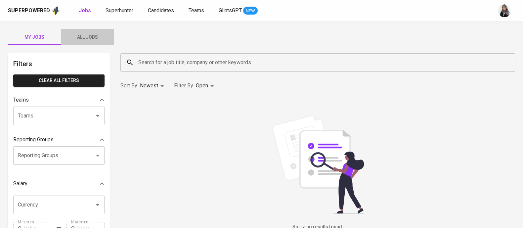
click at [89, 38] on span "All Jobs" at bounding box center [87, 37] width 45 height 8
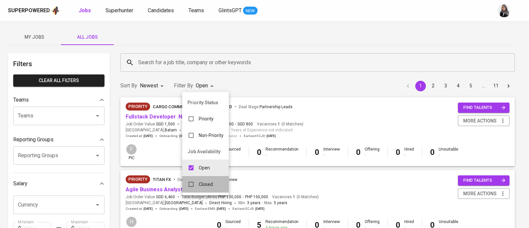
click at [202, 180] on div "Closed" at bounding box center [200, 184] width 36 height 13
click at [212, 65] on div at bounding box center [264, 114] width 529 height 228
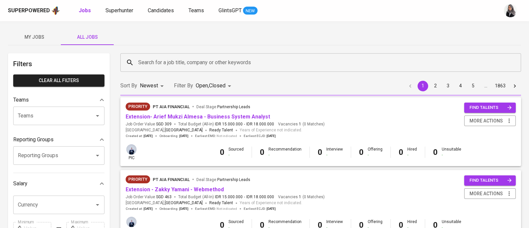
type input "OPEN,CLOSE"
checkbox input "true"
click at [192, 184] on div "Priority Status Priority Non-Priority Job Availability Open Closed" at bounding box center [264, 114] width 529 height 228
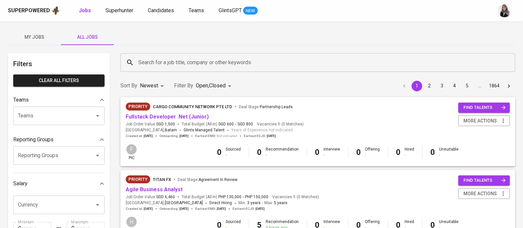
click at [199, 64] on input "Search for a job title, company or other keywords" at bounding box center [320, 62] width 366 height 13
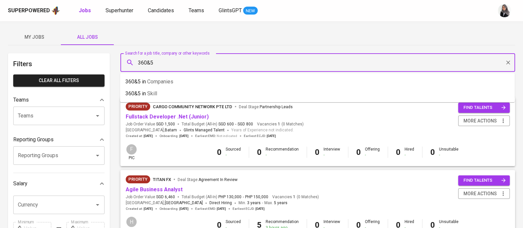
type input "360&5"
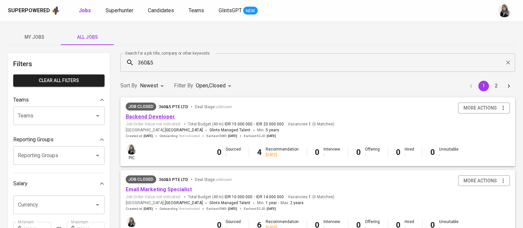
click at [152, 113] on link "Backend Developer" at bounding box center [150, 116] width 49 height 6
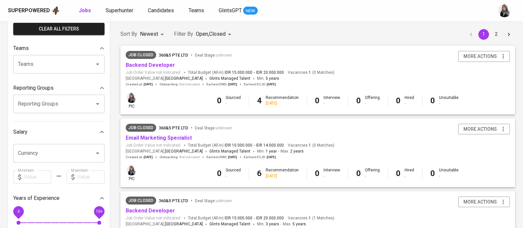
scroll to position [54, 0]
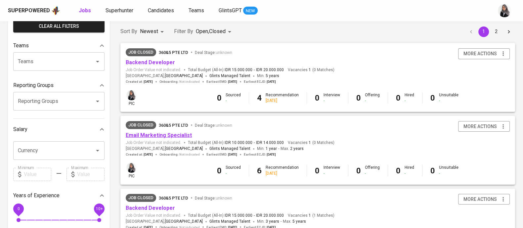
click at [158, 135] on link "Email Marketing Specialist" at bounding box center [159, 135] width 66 height 6
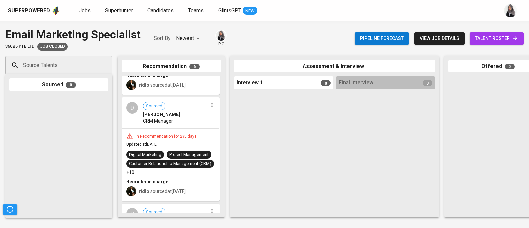
scroll to position [196, 0]
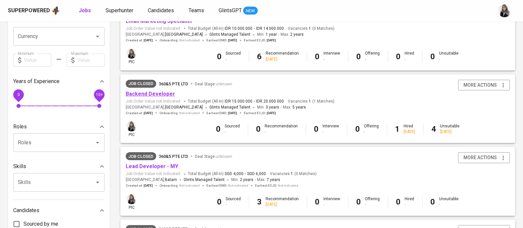
scroll to position [172, 0]
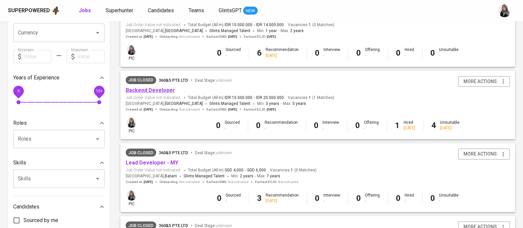
click at [152, 90] on link "Backend Developer" at bounding box center [150, 90] width 49 height 6
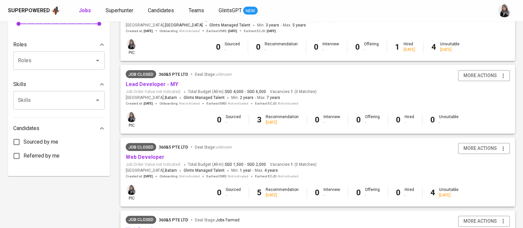
scroll to position [251, 0]
click at [151, 157] on link "Web Developer" at bounding box center [145, 156] width 39 height 6
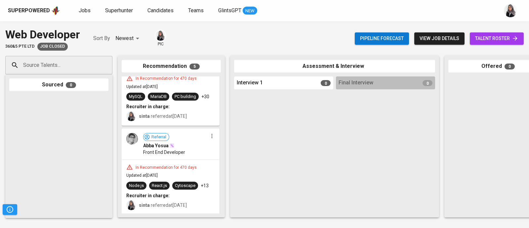
scroll to position [333, 0]
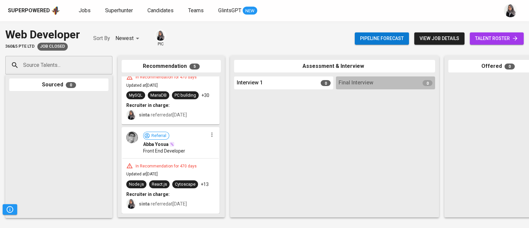
click at [202, 148] on div "Front End Developer" at bounding box center [175, 151] width 65 height 7
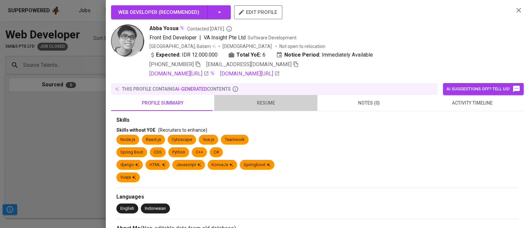
click at [267, 101] on span "resume" at bounding box center [265, 103] width 95 height 8
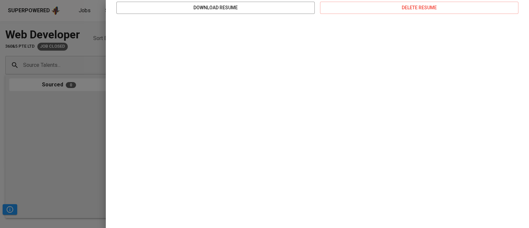
scroll to position [0, 0]
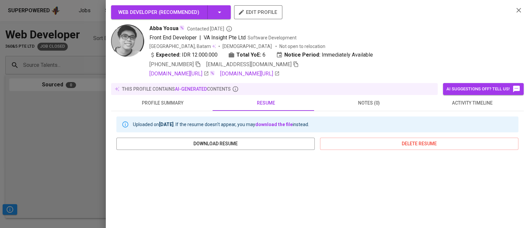
click at [473, 104] on span "activity timeline" at bounding box center [472, 103] width 95 height 8
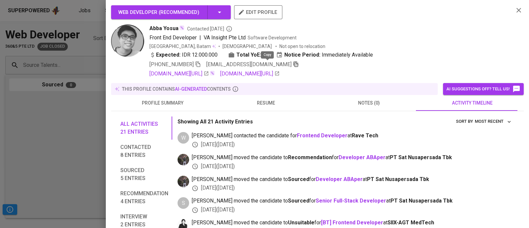
click at [294, 67] on icon "button" at bounding box center [296, 65] width 5 height 6
